Goal: Information Seeking & Learning: Check status

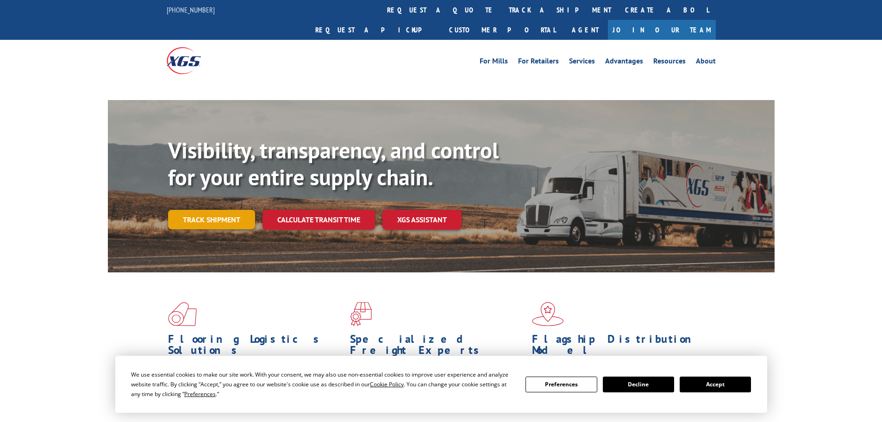
click at [234, 210] on link "Track shipment" at bounding box center [211, 219] width 87 height 19
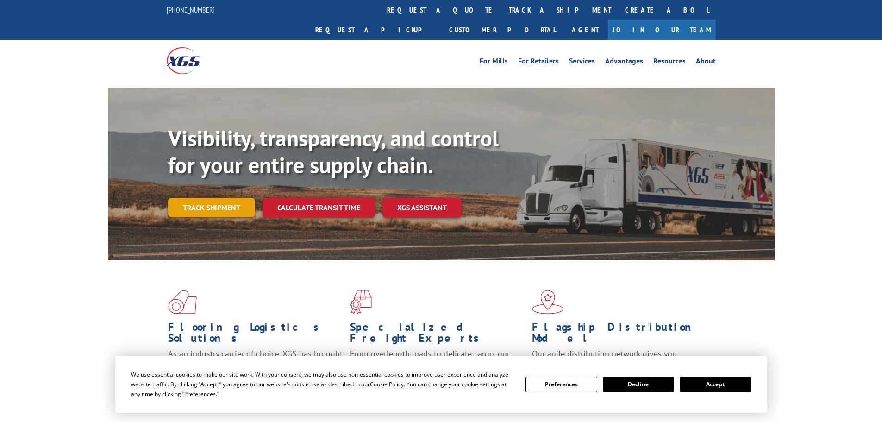
click at [195, 198] on link "Track shipment" at bounding box center [211, 207] width 87 height 19
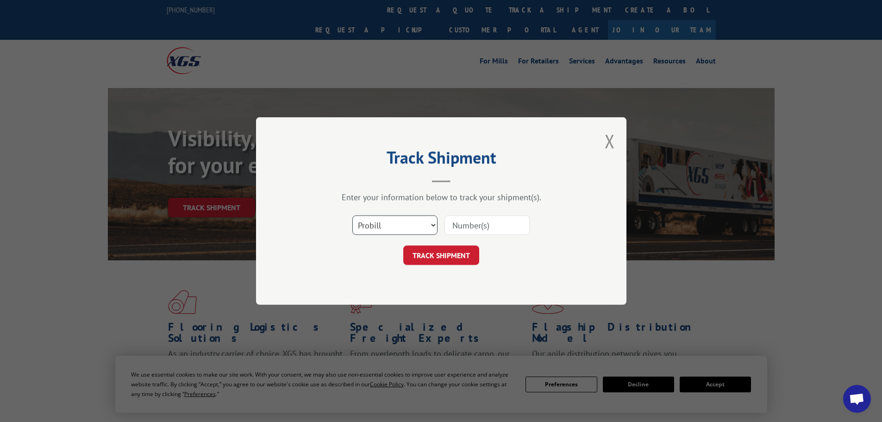
click at [394, 232] on select "Select category... Probill BOL PO" at bounding box center [394, 224] width 85 height 19
select select "bol"
click at [352, 215] on select "Select category... Probill BOL PO" at bounding box center [394, 224] width 85 height 19
click at [486, 220] on input at bounding box center [486, 224] width 85 height 19
paste input "5479061"
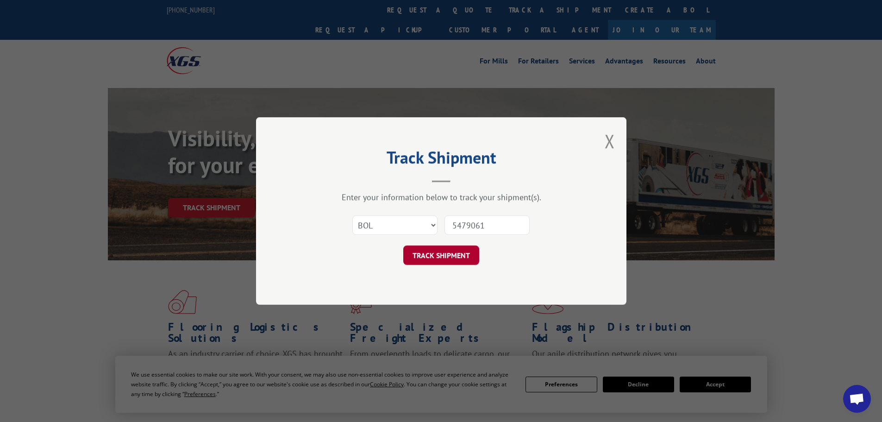
type input "5479061"
click at [467, 250] on button "TRACK SHIPMENT" at bounding box center [441, 254] width 76 height 19
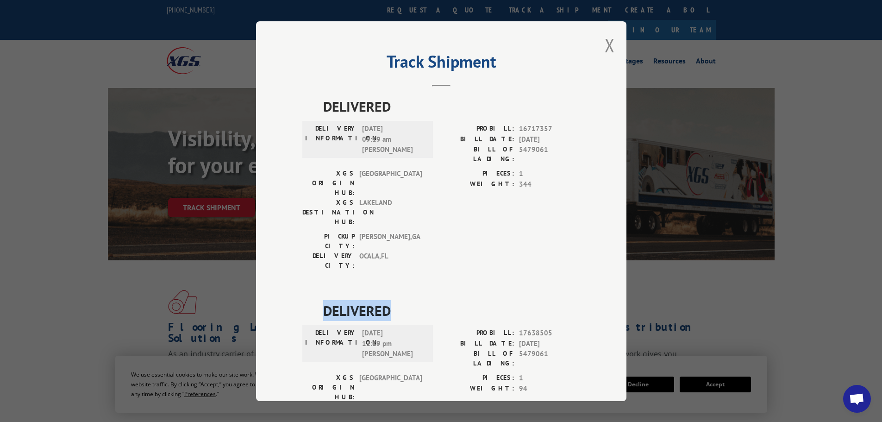
drag, startPoint x: 323, startPoint y: 258, endPoint x: 423, endPoint y: 259, distance: 100.4
click at [423, 300] on span "DELIVERED" at bounding box center [451, 310] width 257 height 21
